Goal: Information Seeking & Learning: Learn about a topic

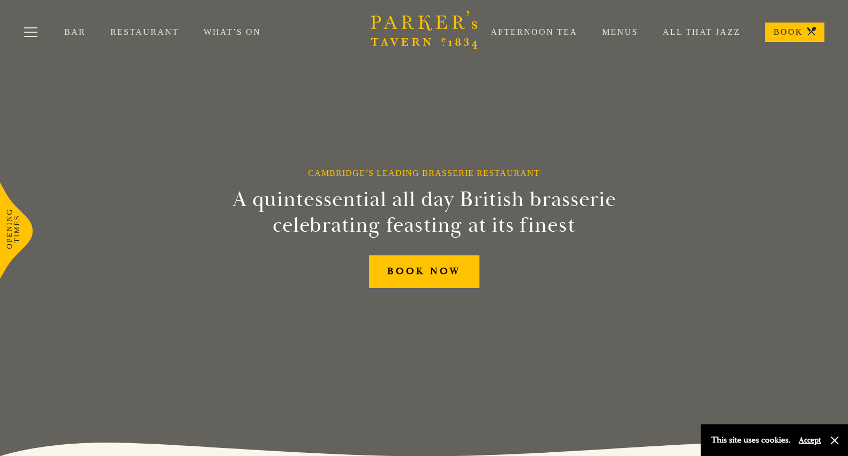
click at [159, 33] on link "Restaurant" at bounding box center [156, 32] width 93 height 11
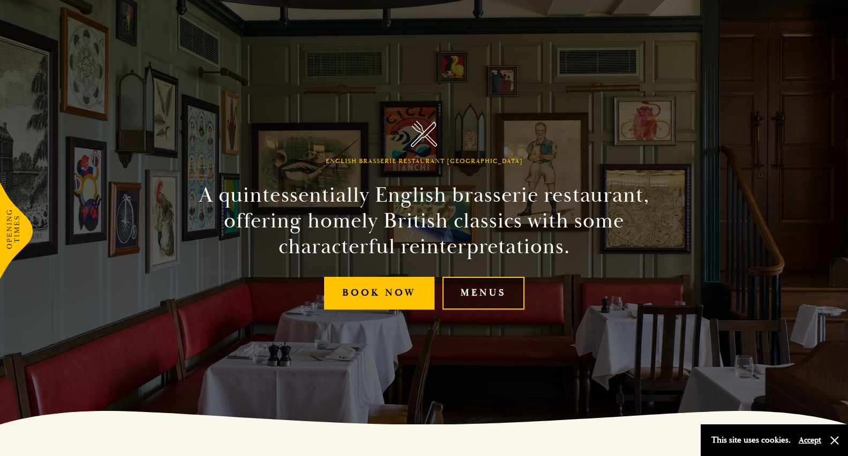
click at [473, 287] on link "Menus" at bounding box center [484, 293] width 82 height 33
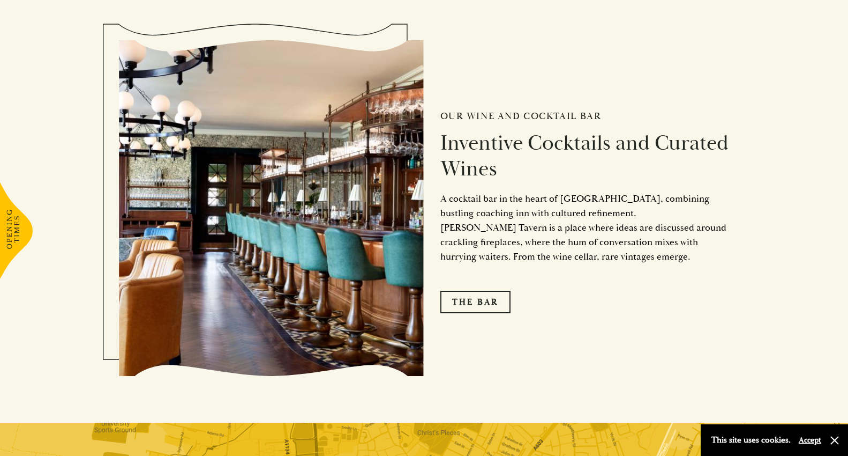
scroll to position [1686, 0]
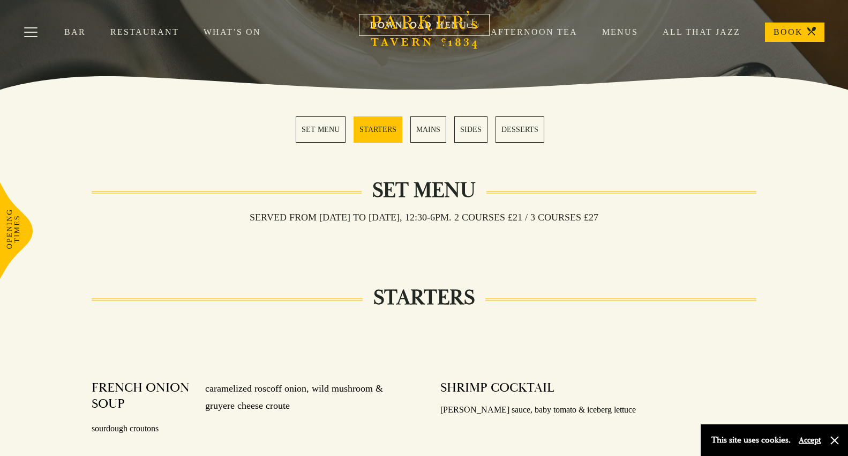
scroll to position [233, 0]
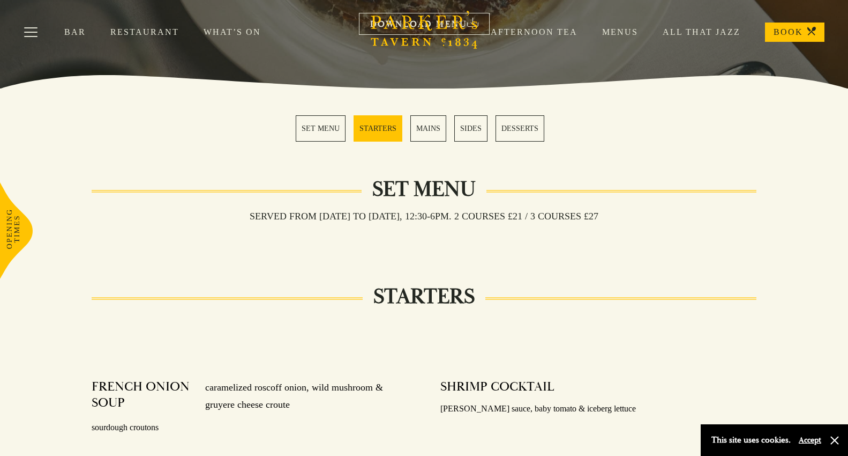
click at [319, 129] on link "SET MENU" at bounding box center [321, 128] width 50 height 26
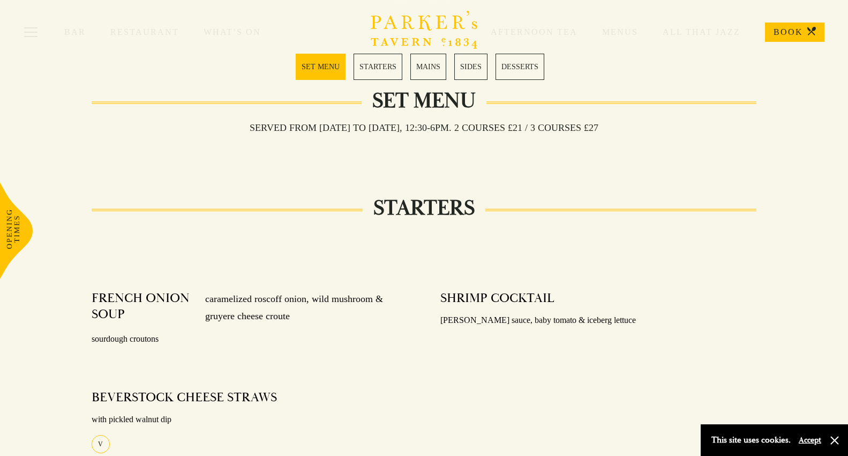
scroll to position [321, 0]
click at [428, 64] on div "Bar Restaurant What’s On Afternoon Tea Menus All That Jazz BOOK" at bounding box center [424, 32] width 848 height 64
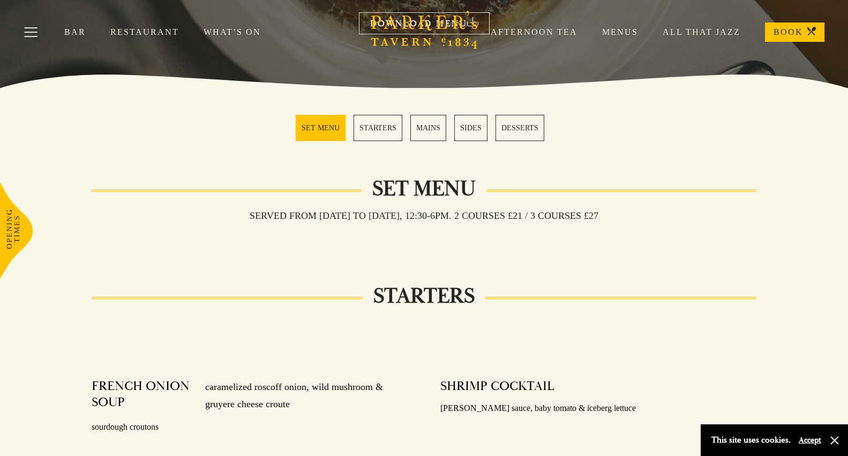
scroll to position [233, 0]
